Goal: Information Seeking & Learning: Learn about a topic

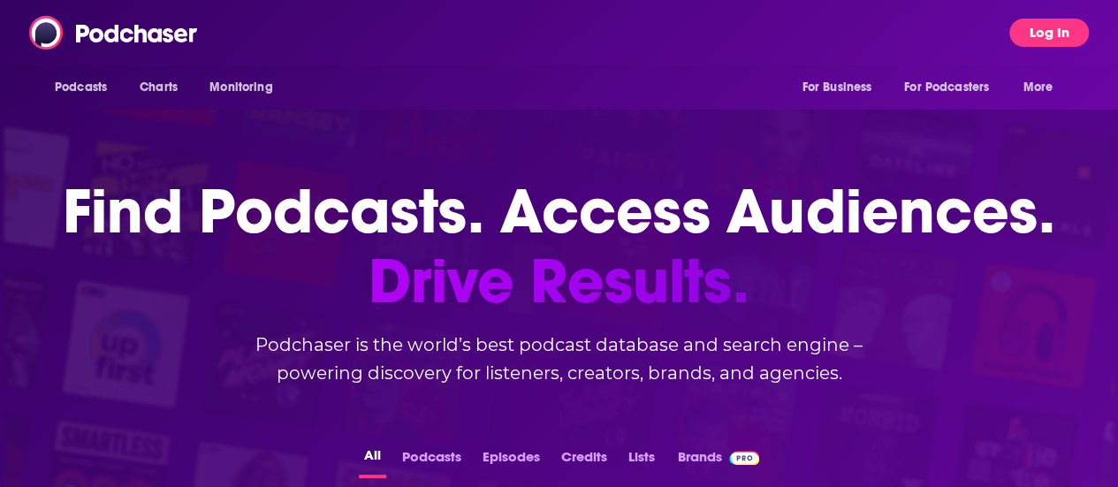
click at [1080, 38] on button "Log In" at bounding box center [1049, 33] width 80 height 28
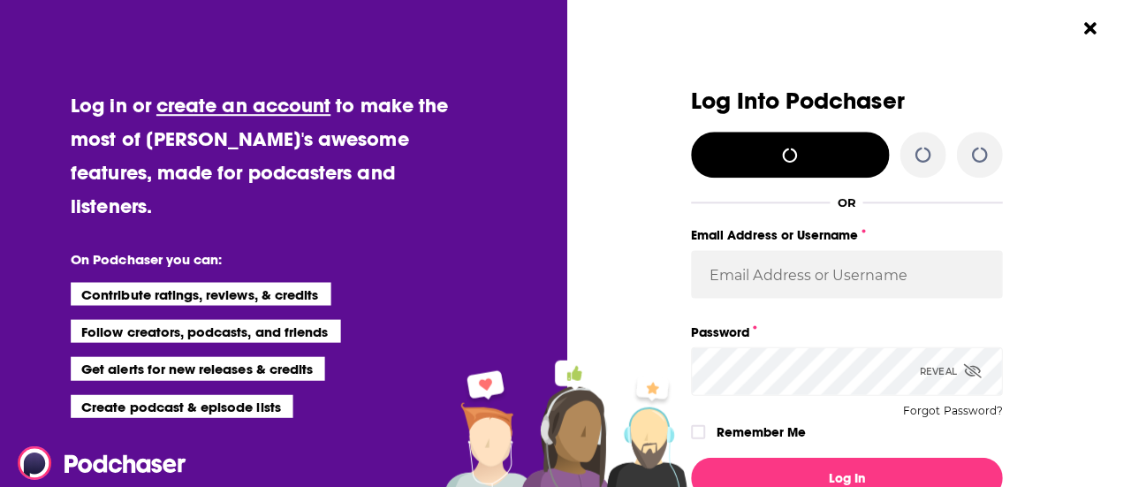
click at [1079, 38] on button "Close Button" at bounding box center [1089, 28] width 34 height 34
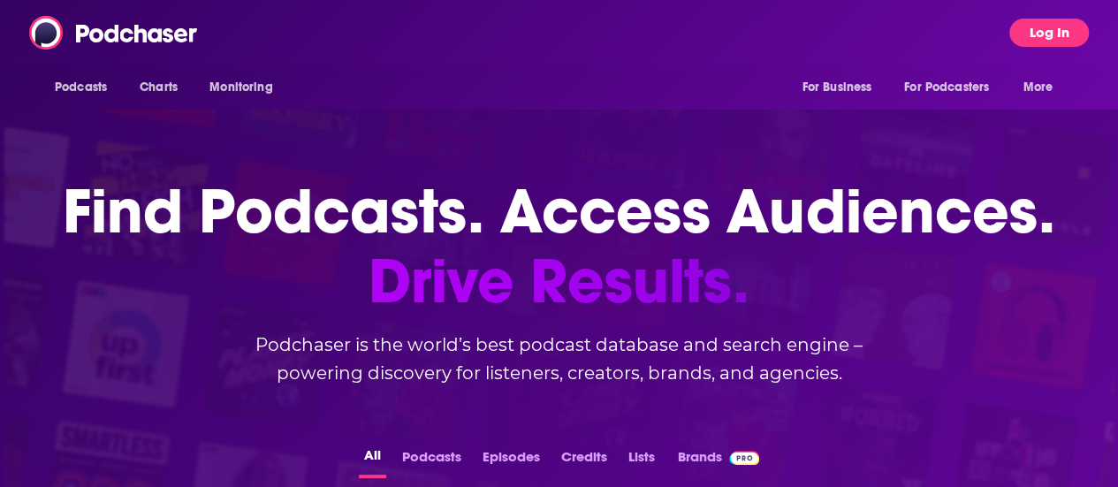
click at [1078, 37] on button "Log In" at bounding box center [1049, 33] width 80 height 28
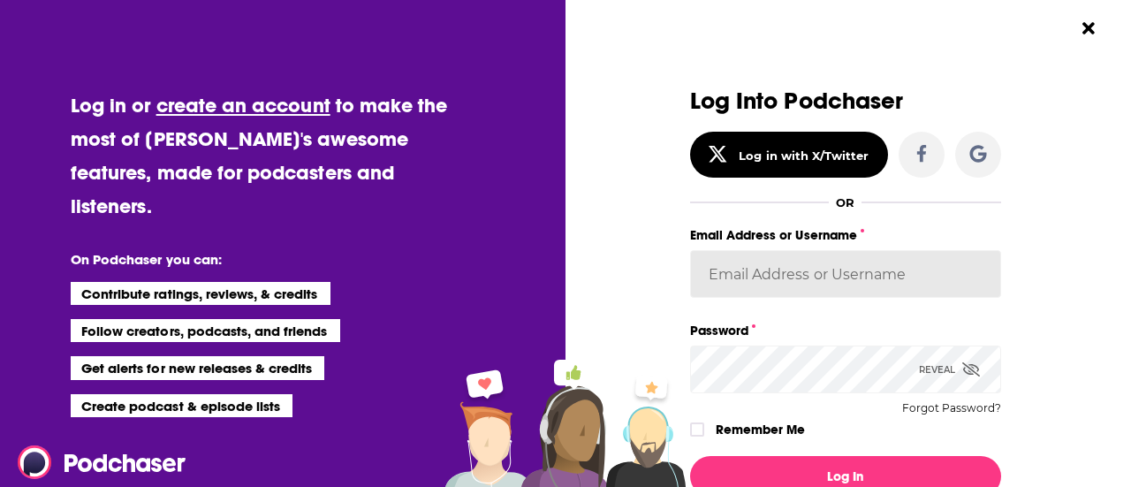
type input "maddieFHTGI"
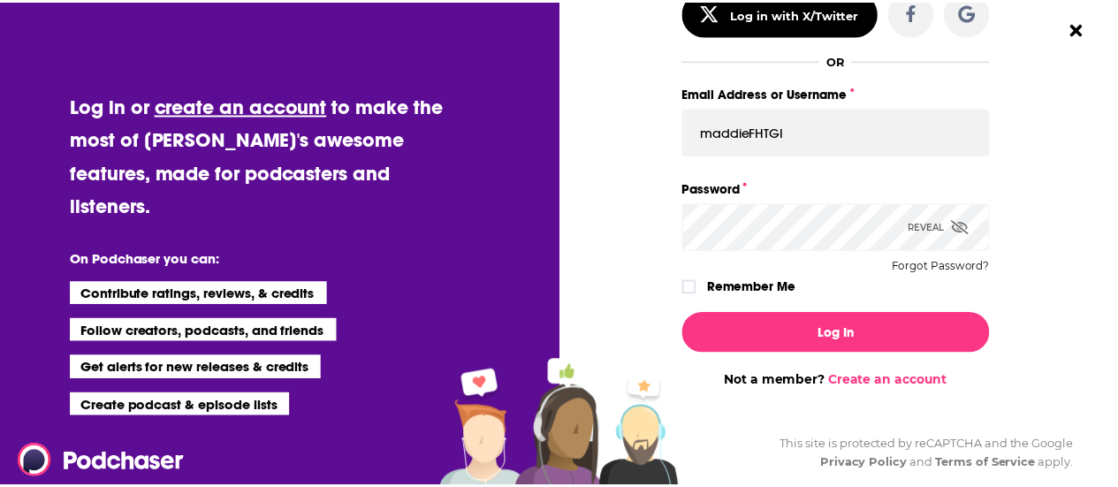
scroll to position [143, 0]
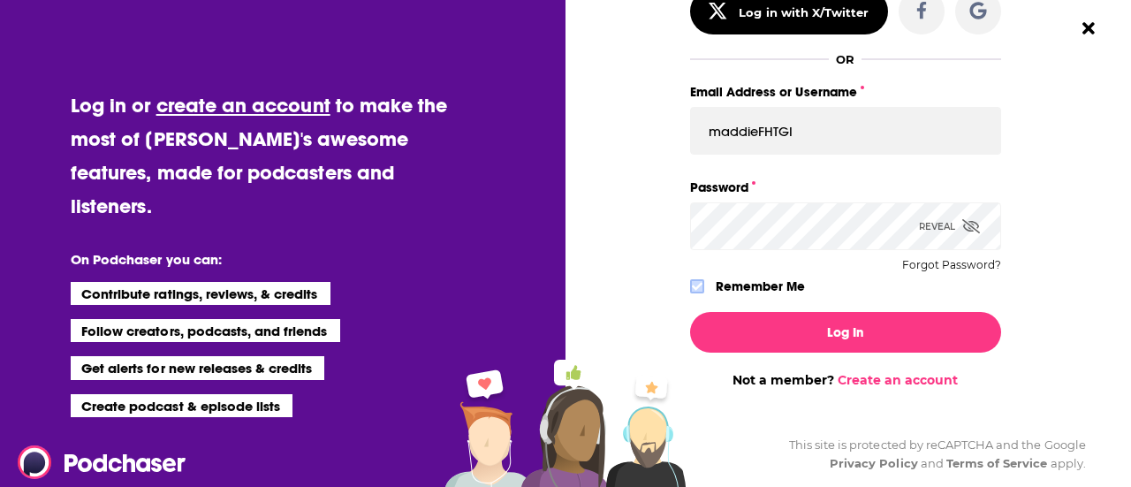
click at [693, 287] on icon "Dialog" at bounding box center [697, 286] width 11 height 11
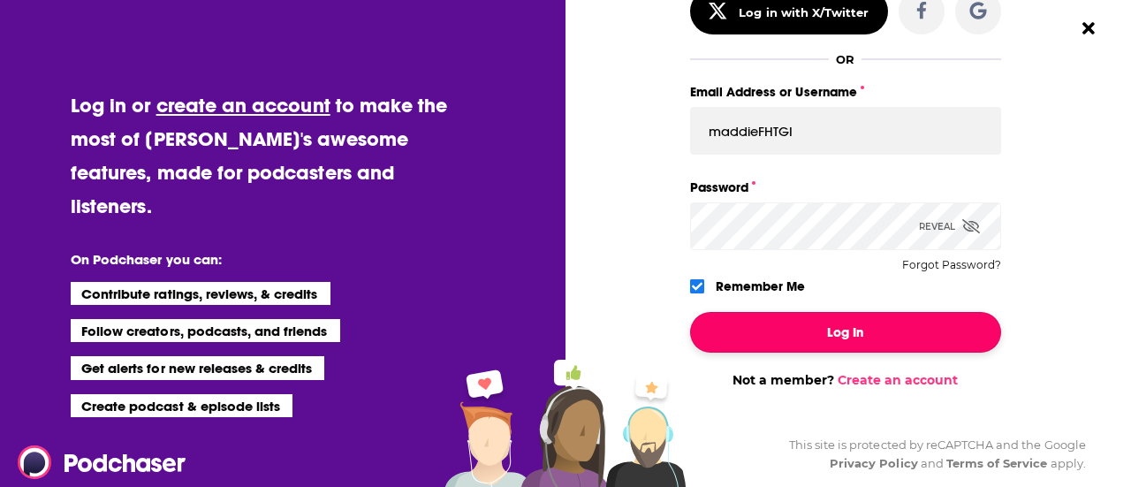
click at [779, 346] on button "Log In" at bounding box center [845, 332] width 311 height 41
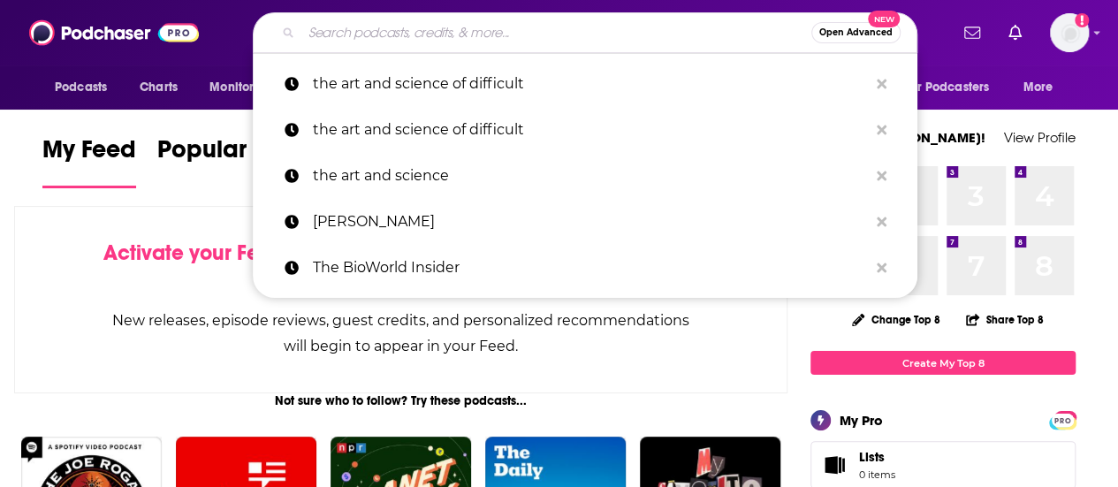
click at [338, 33] on input "Search podcasts, credits, & more..." at bounding box center [556, 33] width 510 height 28
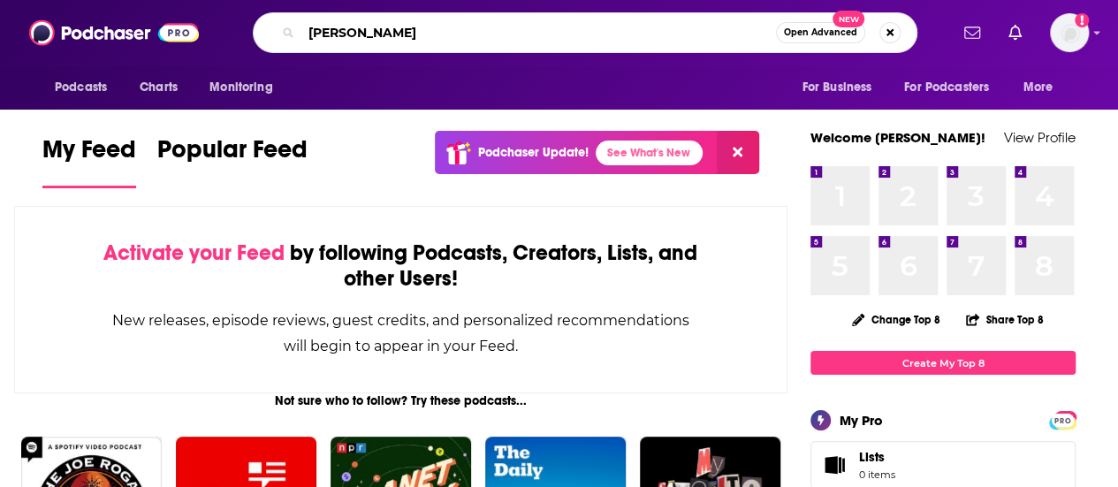
type input "[PERSON_NAME]"
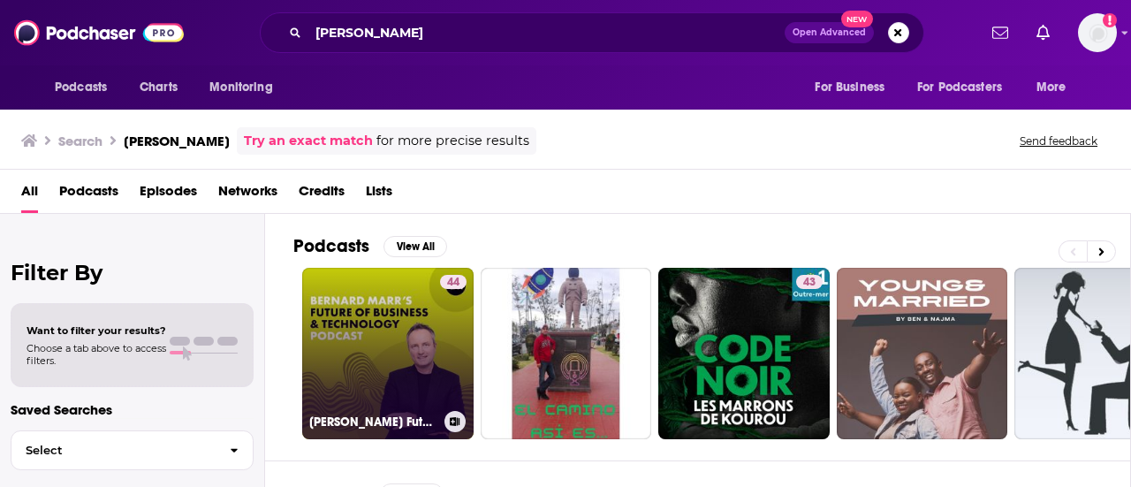
click at [414, 374] on link "44 [PERSON_NAME] Future of Business & Technology Podcast" at bounding box center [387, 353] width 171 height 171
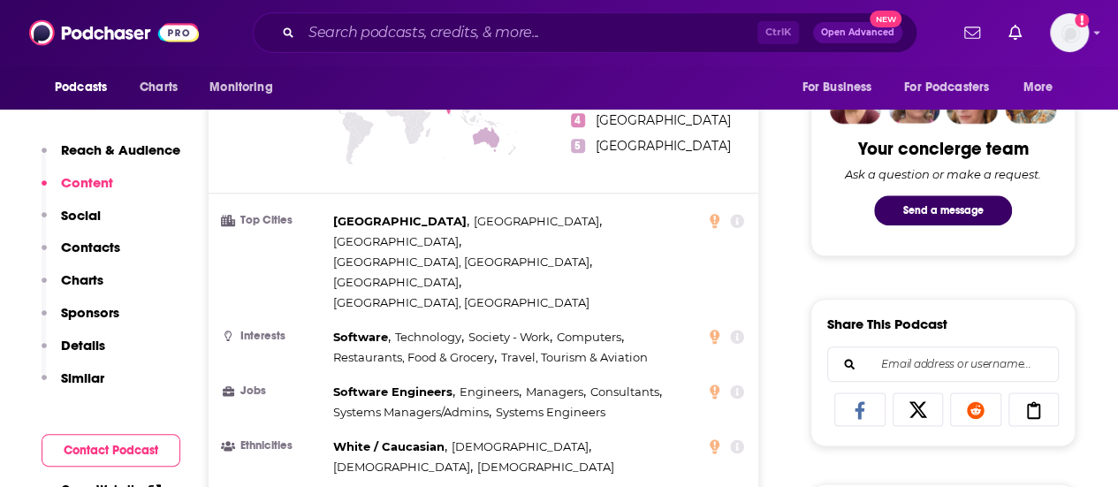
scroll to position [684, 0]
